Goal: Entertainment & Leisure: Consume media (video, audio)

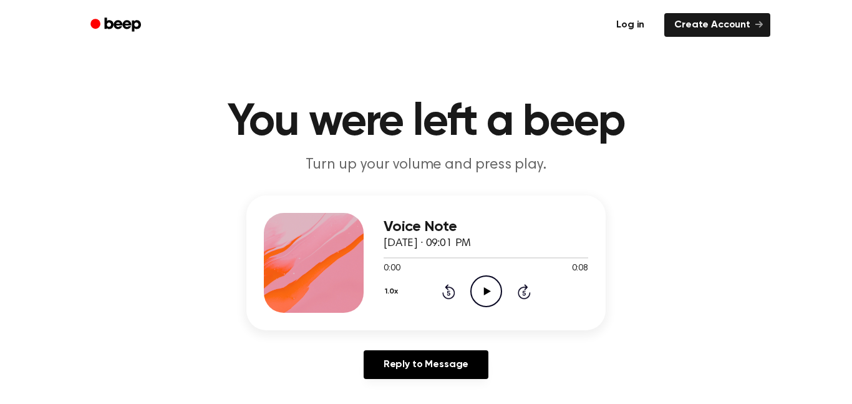
click at [647, 21] on link "Log in" at bounding box center [630, 25] width 53 height 29
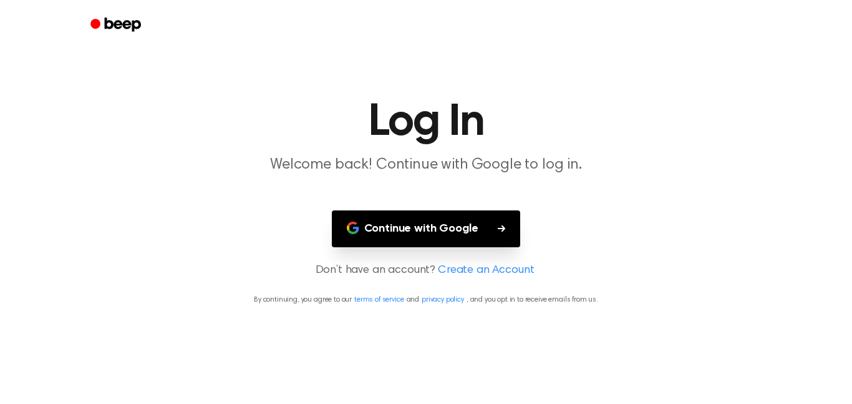
click at [448, 207] on main "Log In Welcome back! Continue with Google to log in. Continue with Google Don’t…" at bounding box center [426, 202] width 852 height 404
click at [450, 214] on button "Continue with Google" at bounding box center [426, 228] width 189 height 37
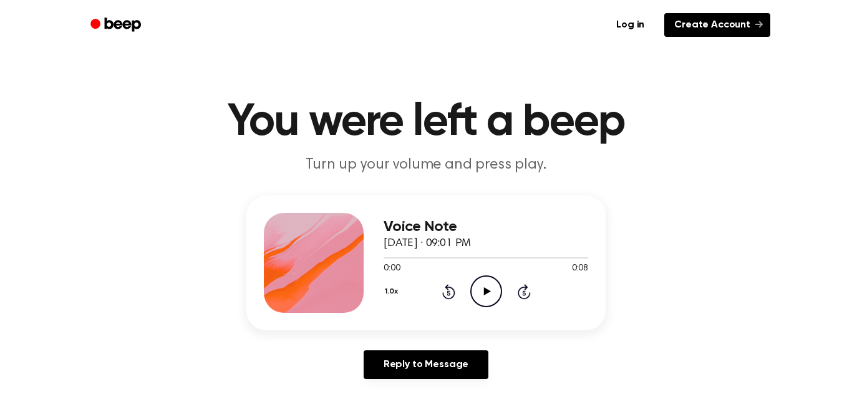
click at [728, 22] on link "Create Account" at bounding box center [717, 25] width 106 height 24
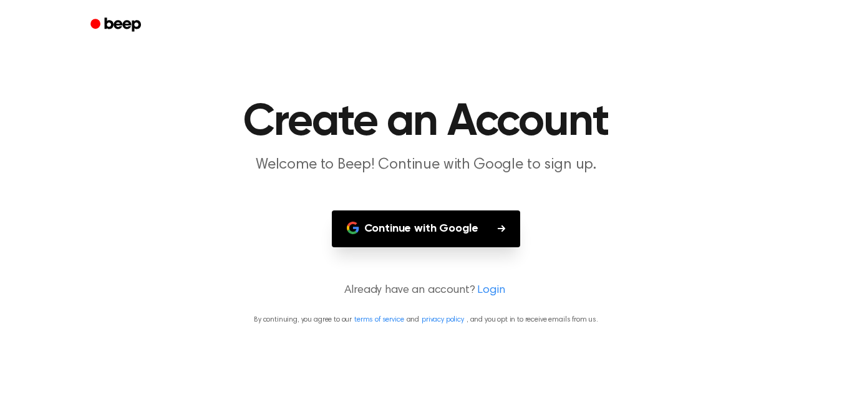
click at [469, 232] on button "Continue with Google" at bounding box center [426, 228] width 189 height 37
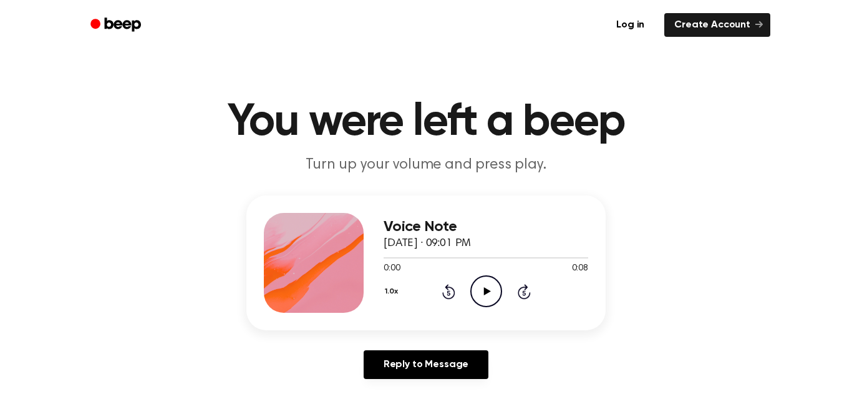
click at [490, 285] on icon "Play Audio" at bounding box center [486, 291] width 32 height 32
click at [484, 297] on icon "Play Audio" at bounding box center [486, 291] width 32 height 32
click at [497, 295] on icon "Play Audio" at bounding box center [486, 291] width 32 height 32
